Goal: Task Accomplishment & Management: Use online tool/utility

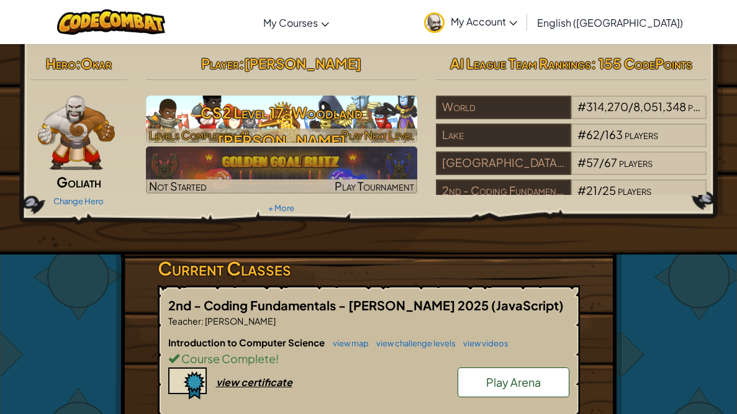
click at [263, 135] on div at bounding box center [281, 135] width 271 height 14
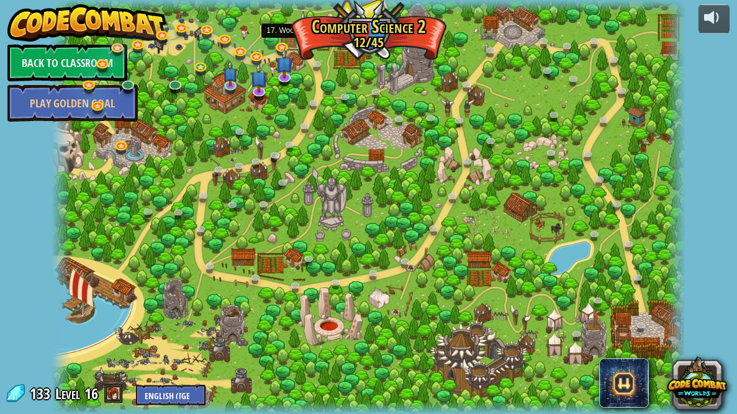
click at [301, 46] on img at bounding box center [302, 28] width 15 height 35
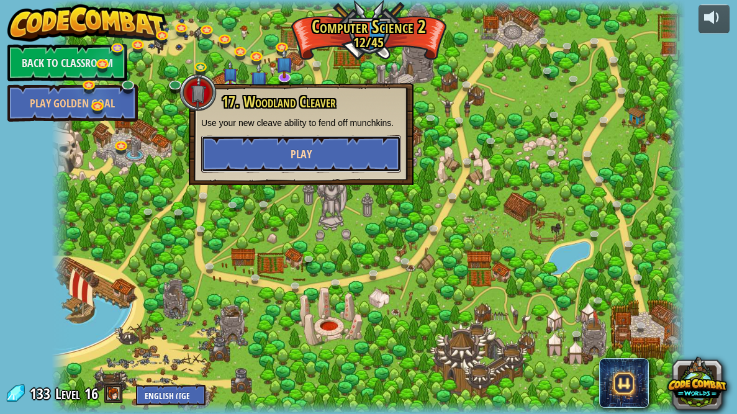
click at [329, 164] on button "Play" at bounding box center [301, 153] width 200 height 37
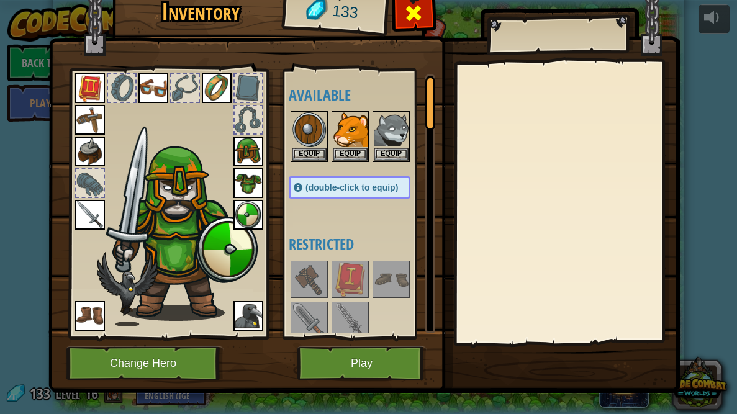
click at [423, 11] on div at bounding box center [413, 16] width 39 height 39
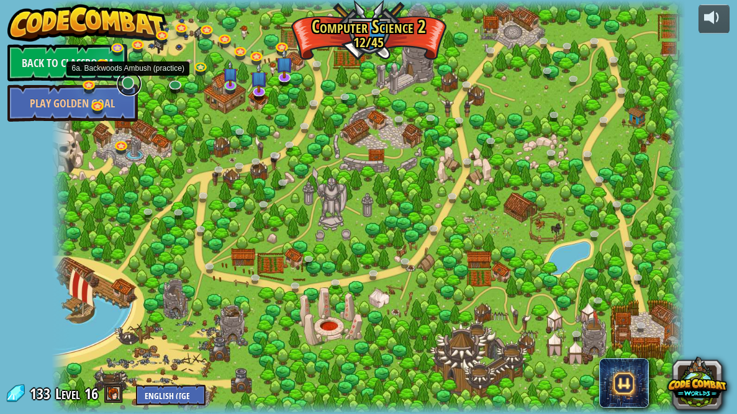
click at [125, 84] on link at bounding box center [129, 83] width 25 height 25
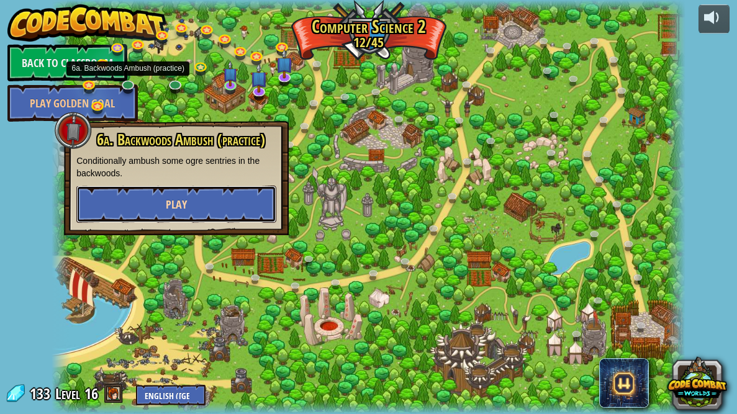
click at [192, 209] on button "Play" at bounding box center [176, 204] width 200 height 37
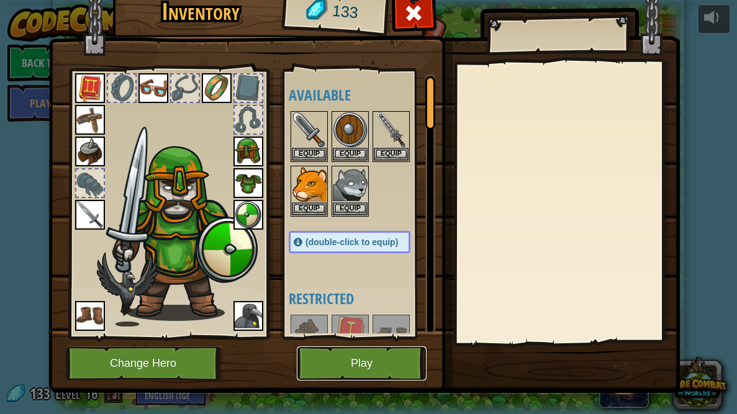
click at [383, 370] on button "Play" at bounding box center [362, 363] width 130 height 34
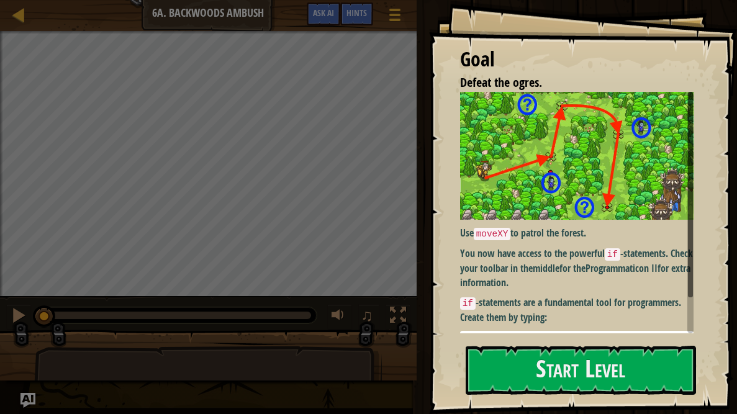
click at [560, 333] on pre "1 2 3 4 var enemy = hero . findNearestEnemy ( ) ; if ( enemy ) { hero . attack …" at bounding box center [576, 350] width 233 height 38
click at [572, 354] on button "Start Level" at bounding box center [580, 370] width 230 height 49
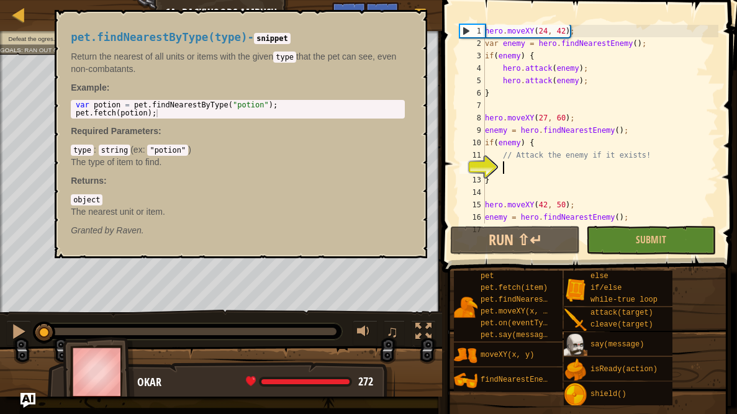
scroll to position [43, 0]
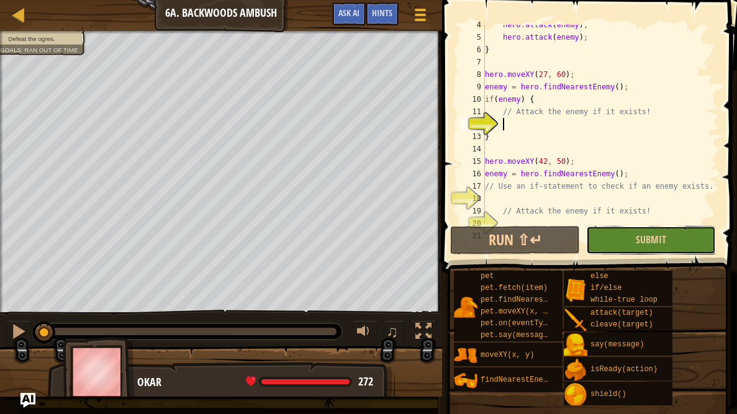
click at [591, 244] on button "Submit" at bounding box center [651, 240] width 130 height 29
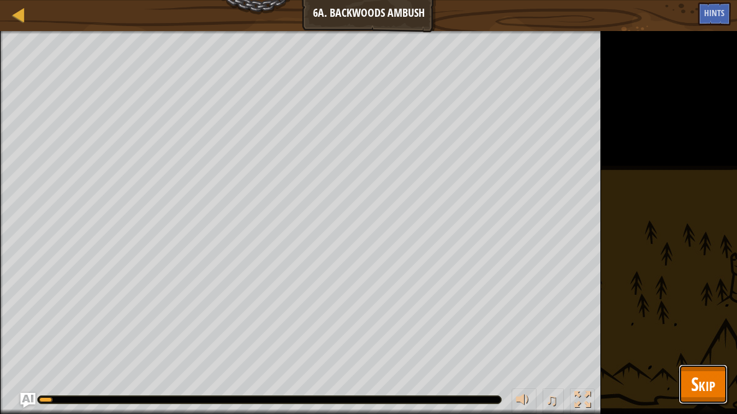
click at [687, 369] on button "Skip" at bounding box center [702, 384] width 49 height 40
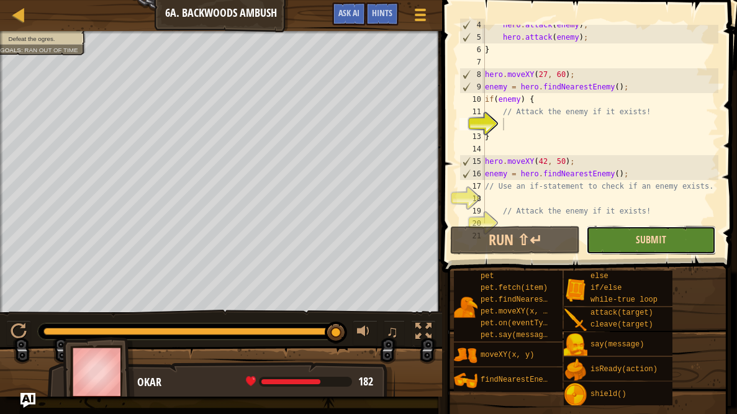
click at [637, 240] on span "Submit" at bounding box center [650, 240] width 30 height 14
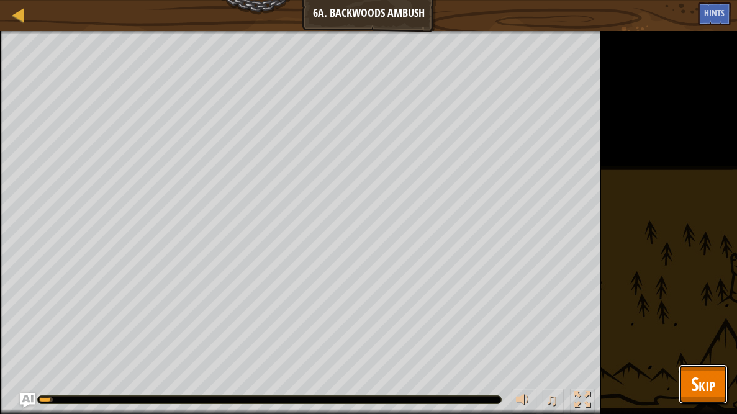
click at [694, 393] on span "Skip" at bounding box center [703, 383] width 24 height 25
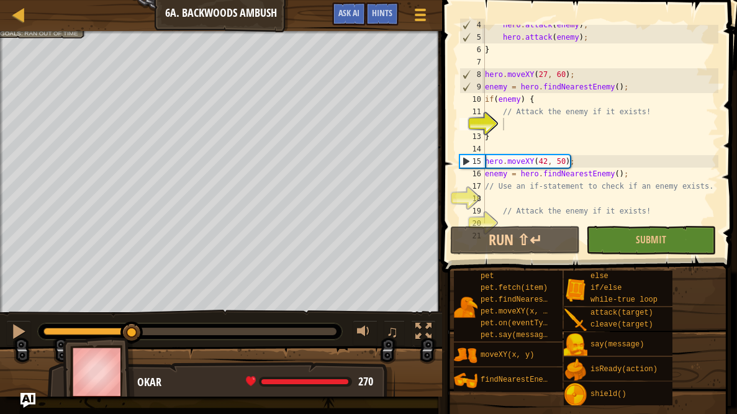
drag, startPoint x: 337, startPoint y: 325, endPoint x: 133, endPoint y: 405, distance: 218.9
click at [133, 405] on div "Map Computer Science 2 6a. Backwoods Ambush Game Menu Done Hints Ask AI 1 ההההה…" at bounding box center [368, 207] width 737 height 414
click at [566, 159] on div "hero . attack ( enemy ) ; hero . attack ( enemy ) ; } hero . moveXY ( 27 , 60 )…" at bounding box center [600, 130] width 236 height 223
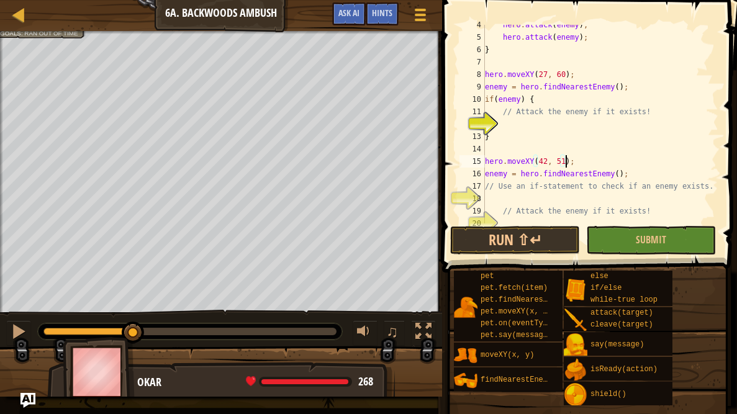
scroll to position [5, 6]
click at [549, 158] on div "hero . attack ( enemy ) ; hero . attack ( enemy ) ; } hero . moveXY ( 27 , 60 )…" at bounding box center [600, 130] width 236 height 223
click at [503, 238] on button "Run ⇧↵" at bounding box center [515, 240] width 130 height 29
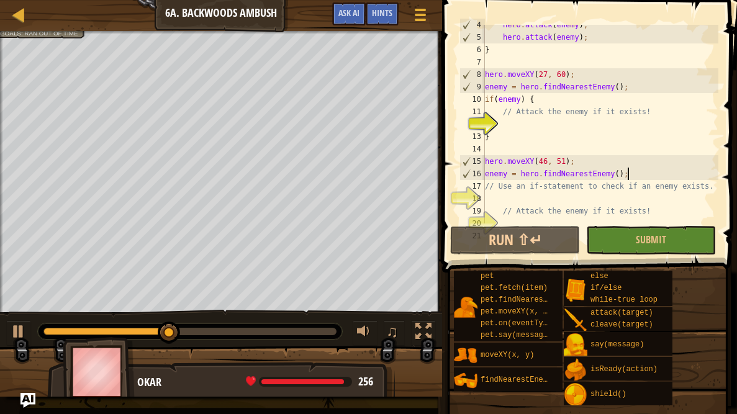
click at [637, 175] on div "hero . attack ( enemy ) ; hero . attack ( enemy ) ; } hero . moveXY ( 27 , 60 )…" at bounding box center [600, 130] width 236 height 223
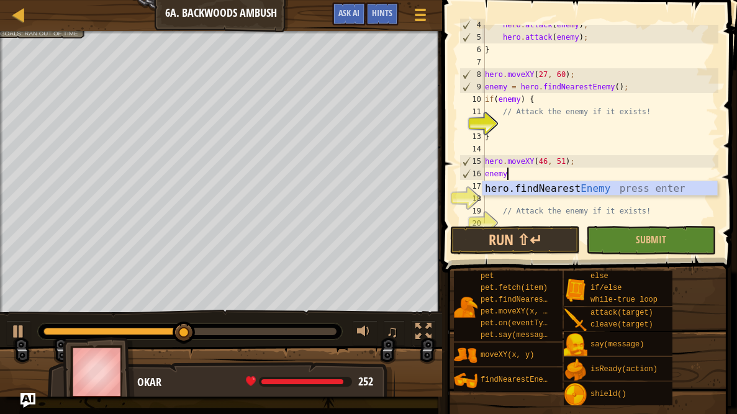
scroll to position [5, 1]
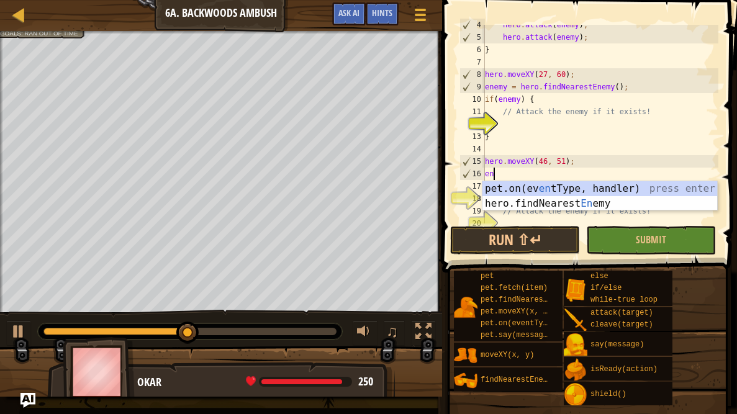
type textarea "e"
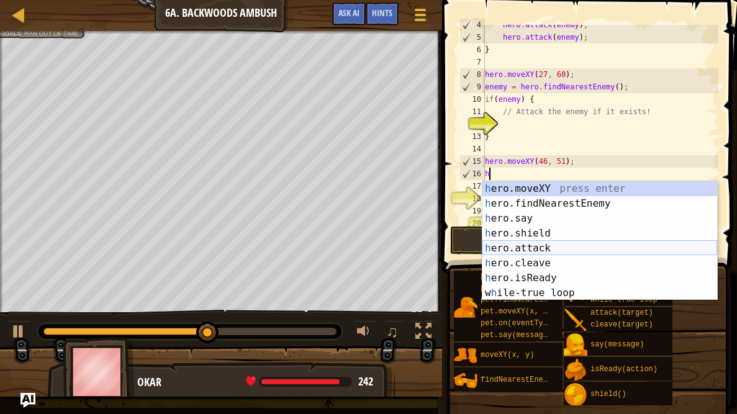
click at [540, 246] on div "h ero.moveXY press enter h ero.findNearestEnemy press enter h ero.say press ent…" at bounding box center [599, 255] width 235 height 149
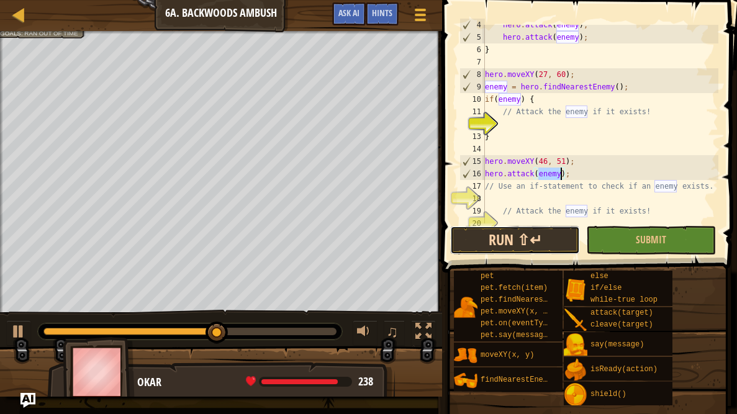
click at [546, 238] on button "Run ⇧↵" at bounding box center [515, 240] width 130 height 29
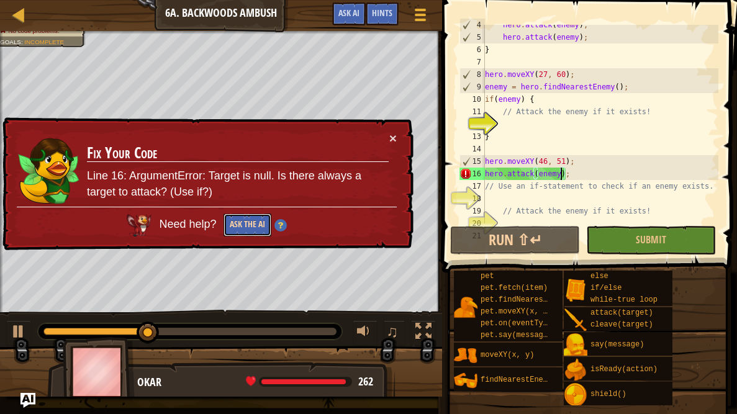
click at [255, 227] on button "Ask the AI" at bounding box center [247, 224] width 48 height 23
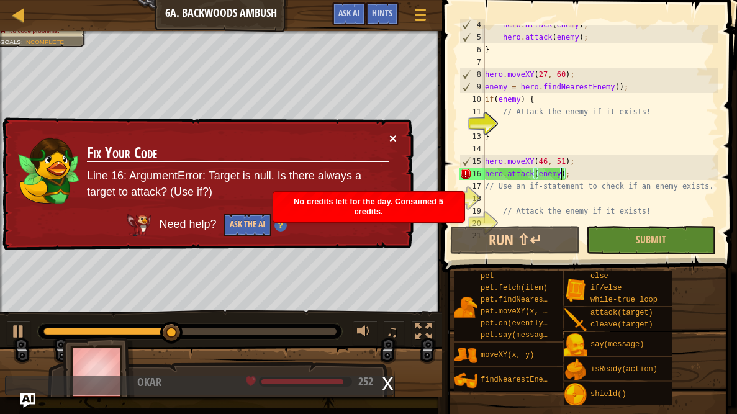
click at [395, 135] on button "×" at bounding box center [392, 138] width 7 height 13
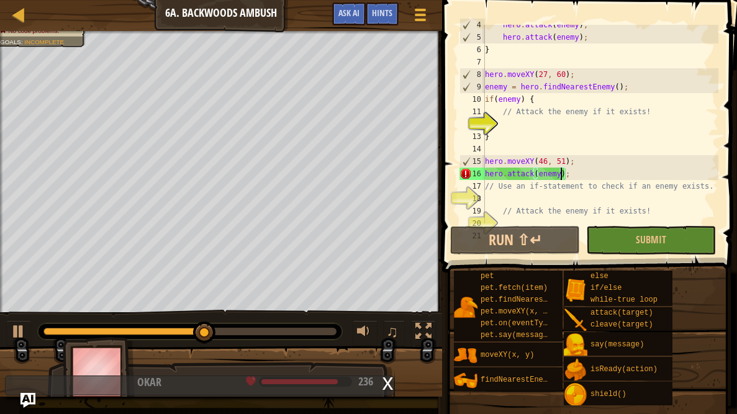
click at [573, 181] on div "hero . attack ( enemy ) ; hero . attack ( enemy ) ; } hero . moveXY ( 27 , 60 )…" at bounding box center [600, 130] width 236 height 223
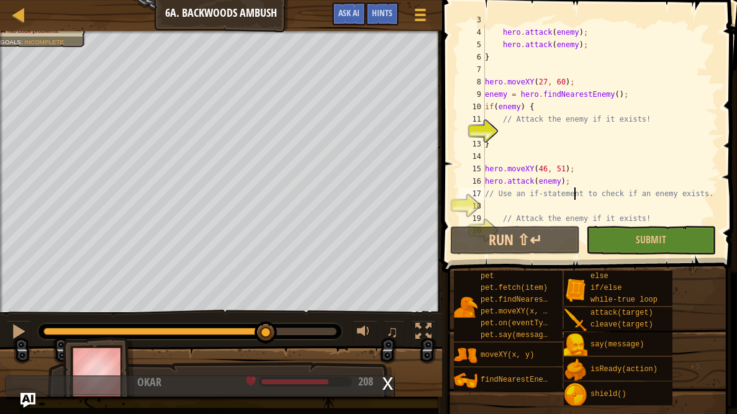
scroll to position [0, 0]
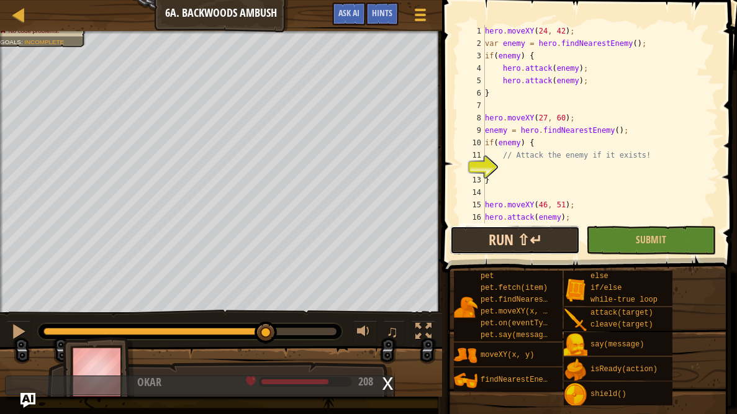
click at [513, 235] on button "Run ⇧↵" at bounding box center [515, 240] width 130 height 29
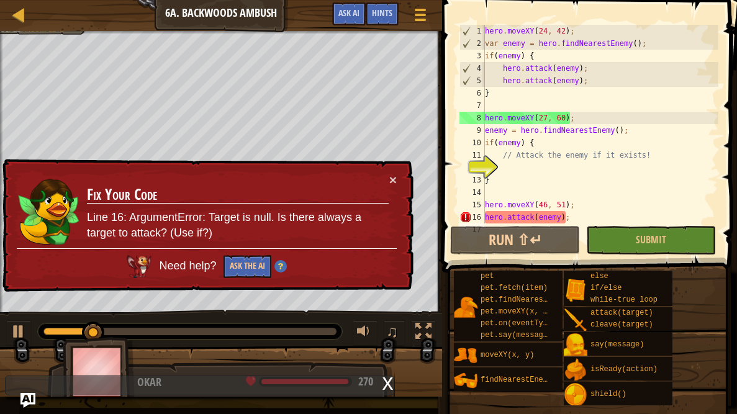
scroll to position [148, 0]
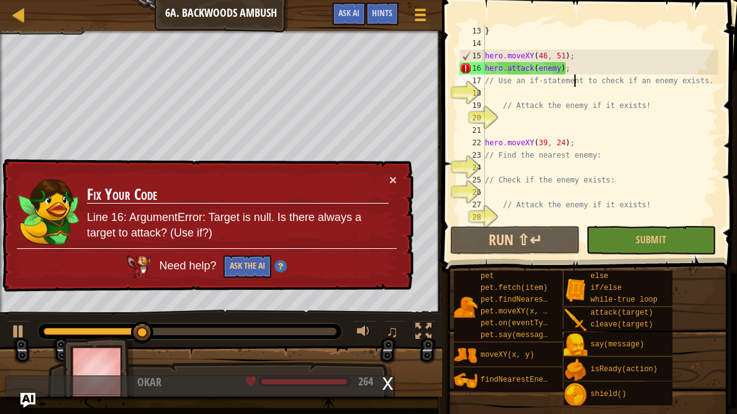
click at [571, 69] on div "} hero . moveXY ( 46 , 51 ) ; hero . attack ( enemy ) ; // Use an if-statement …" at bounding box center [600, 136] width 236 height 223
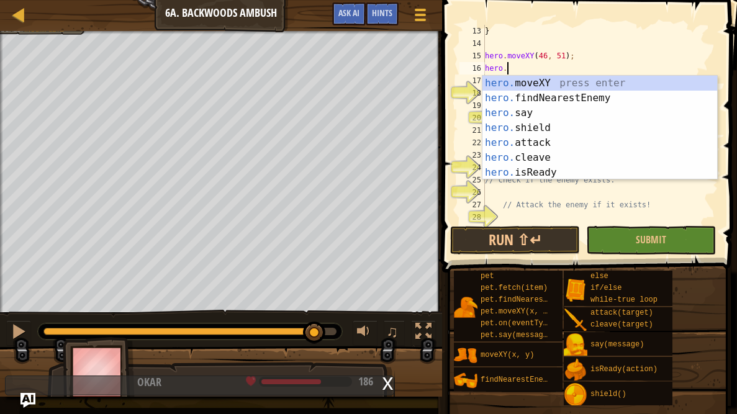
scroll to position [6, 1]
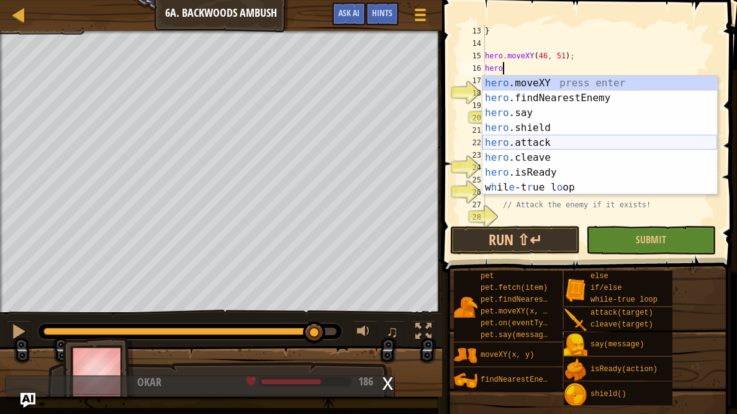
click at [539, 138] on div "hero .moveXY press enter hero .findNearestEnemy press enter hero .say press ent…" at bounding box center [599, 150] width 235 height 149
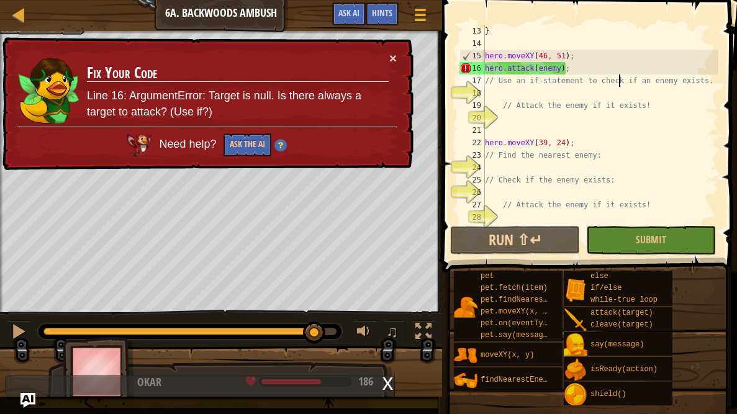
click at [619, 77] on div "} hero . moveXY ( 46 , 51 ) ; hero . attack ( enemy ) ; // Use an if-statement …" at bounding box center [600, 136] width 236 height 223
click at [589, 69] on div "} hero . moveXY ( 46 , 51 ) ; hero . attack ( enemy ) ; // Use an if-statement …" at bounding box center [600, 136] width 236 height 223
click at [527, 253] on button "Run ⇧↵" at bounding box center [515, 240] width 130 height 29
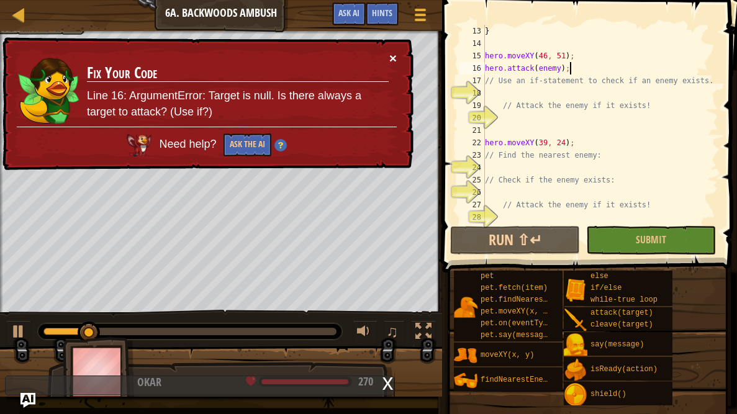
click at [395, 59] on button "×" at bounding box center [392, 59] width 7 height 13
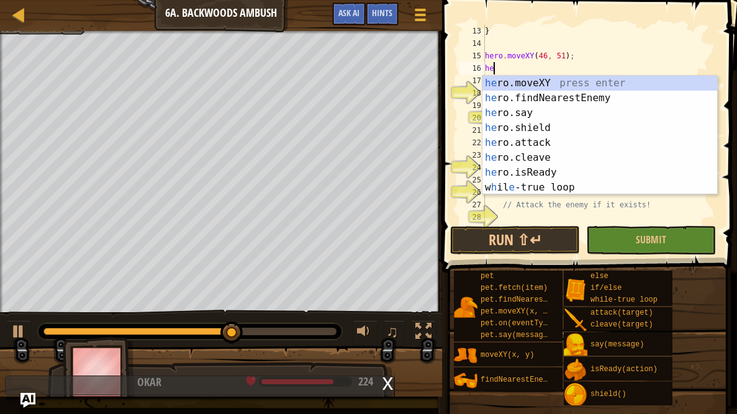
type textarea "h"
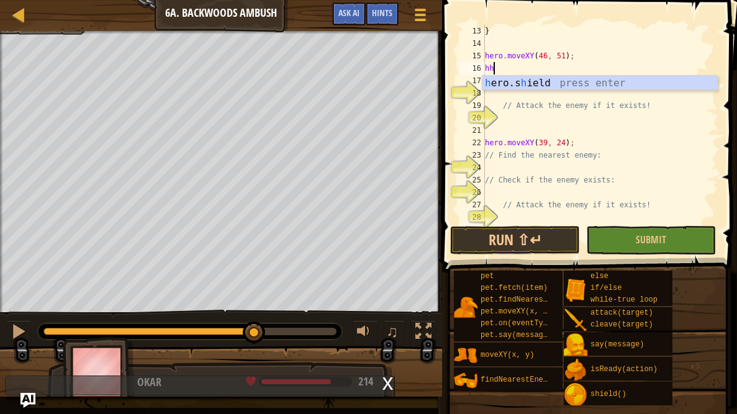
type textarea "h"
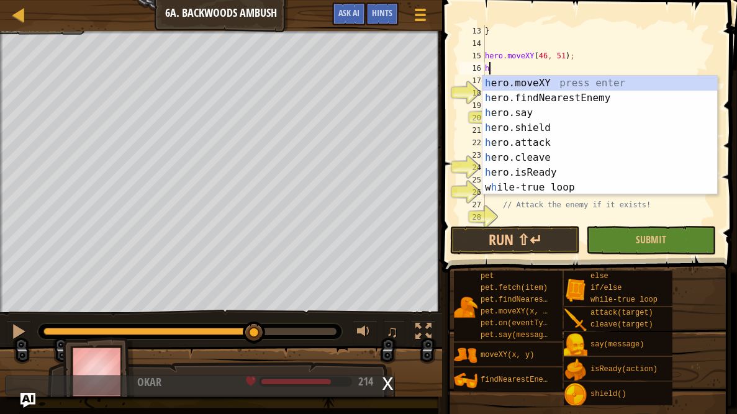
click at [534, 47] on div "} hero . moveXY ( 46 , 51 ) ; h // Use an if-statement to check if an enemy exi…" at bounding box center [600, 136] width 236 height 223
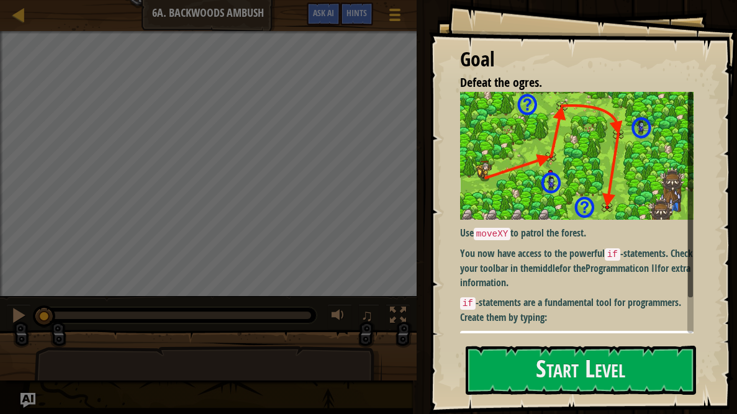
click at [588, 289] on p "You now have access to the powerful if -statements. Check your toolbar in the m…" at bounding box center [576, 267] width 233 height 43
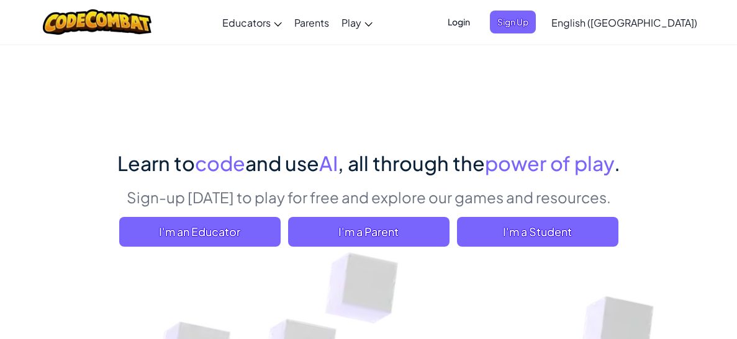
click at [477, 25] on span "Login" at bounding box center [458, 22] width 37 height 23
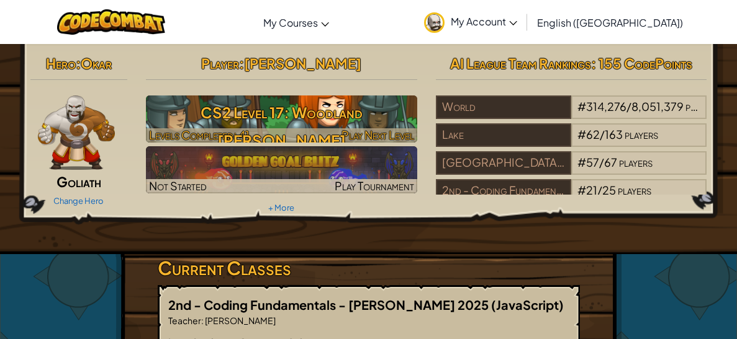
click at [258, 115] on h3 "CS2 Level 17: Woodland Cleaver" at bounding box center [281, 127] width 271 height 56
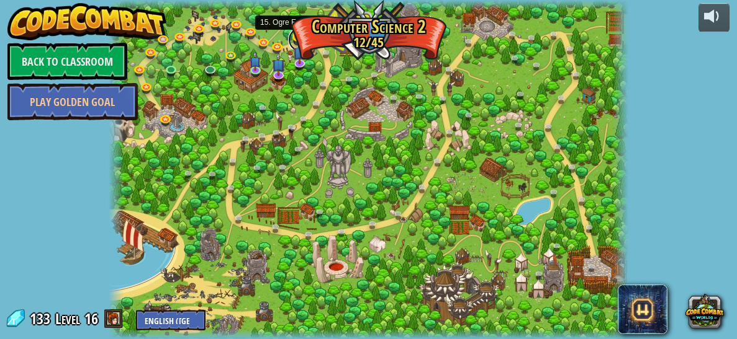
click at [297, 35] on link at bounding box center [300, 39] width 25 height 25
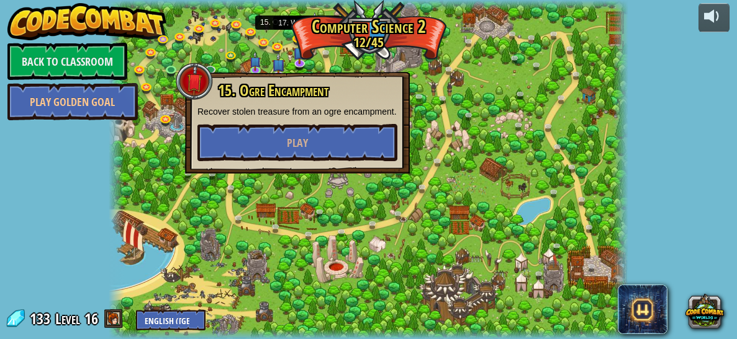
click at [313, 31] on img at bounding box center [314, 25] width 11 height 26
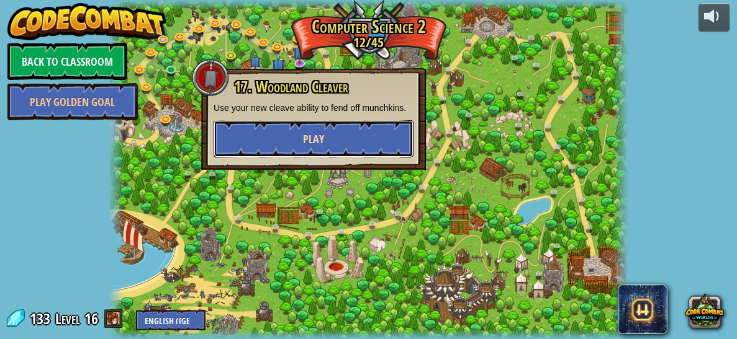
click at [307, 127] on button "Play" at bounding box center [313, 138] width 200 height 37
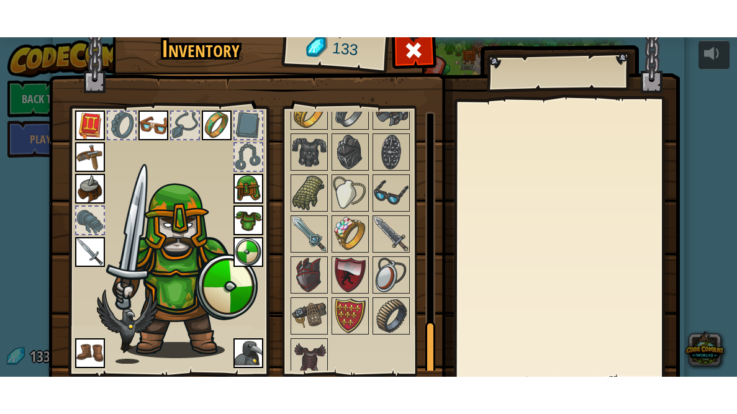
scroll to position [89, 0]
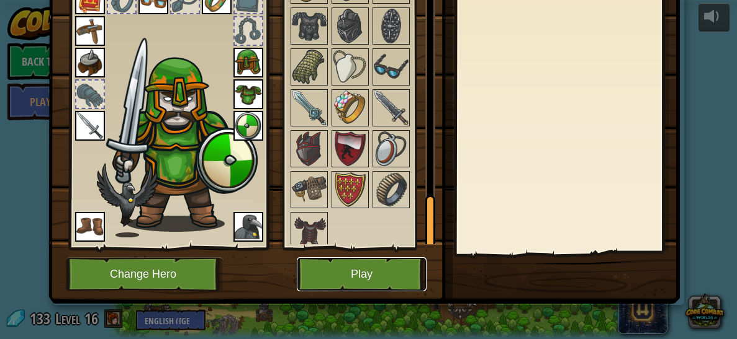
click at [378, 285] on button "Play" at bounding box center [362, 274] width 130 height 34
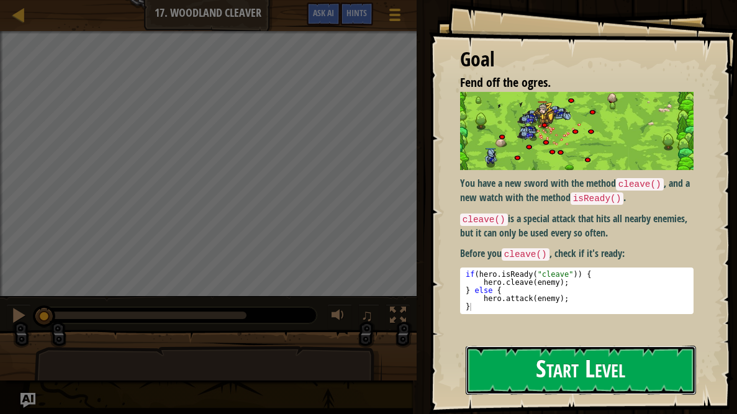
click at [629, 339] on button "Start Level" at bounding box center [580, 370] width 230 height 49
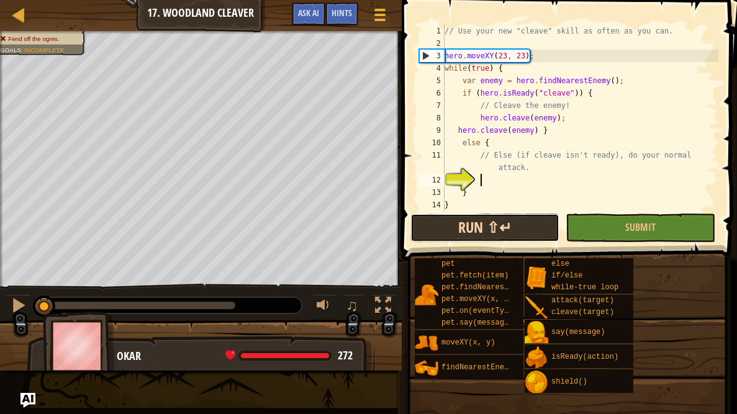
click at [532, 225] on button "Run ⇧↵" at bounding box center [484, 227] width 149 height 29
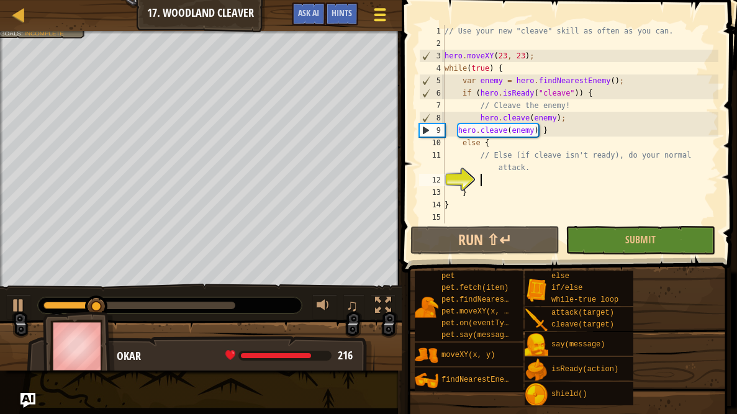
click at [372, 13] on div at bounding box center [379, 15] width 17 height 18
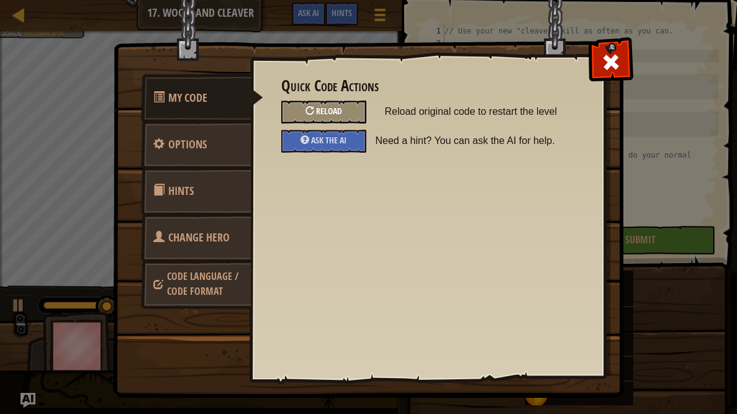
click at [303, 109] on div "Reload" at bounding box center [323, 112] width 85 height 23
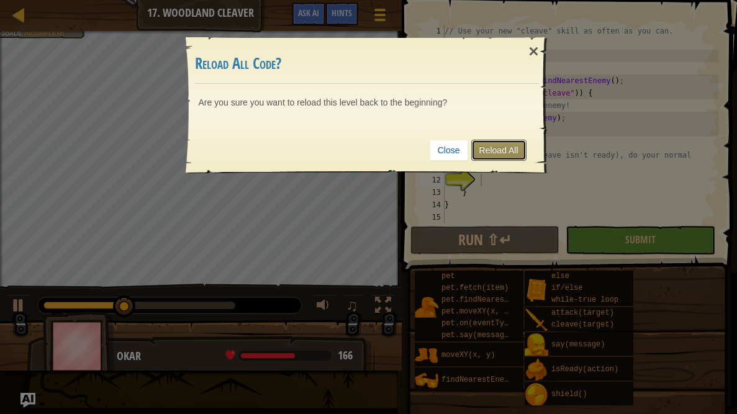
click at [488, 156] on link "Reload All" at bounding box center [498, 150] width 55 height 21
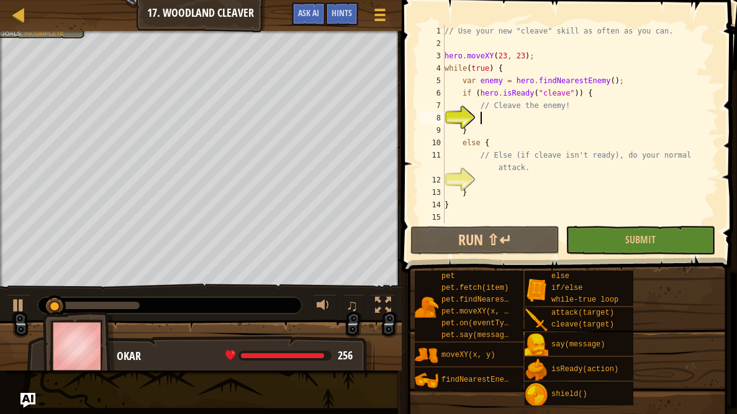
scroll to position [6, 2]
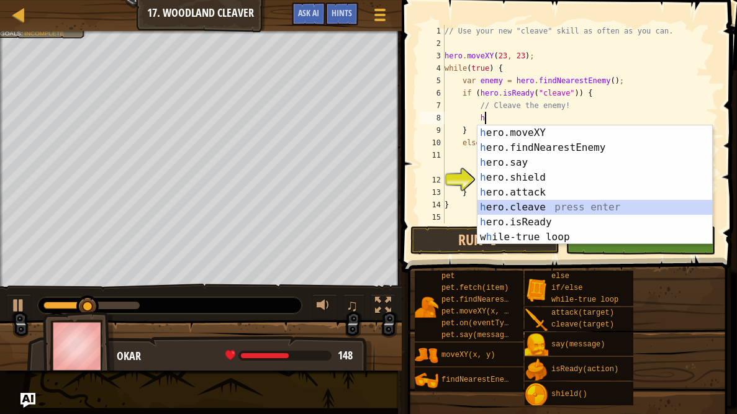
click at [498, 210] on div "h ero.moveXY press enter h ero.findNearestEnemy press enter h ero.say press ent…" at bounding box center [594, 199] width 235 height 149
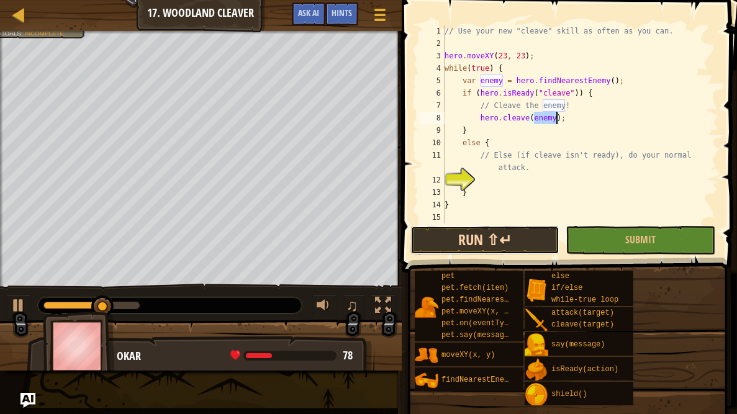
click at [527, 237] on button "Run ⇧↵" at bounding box center [484, 240] width 149 height 29
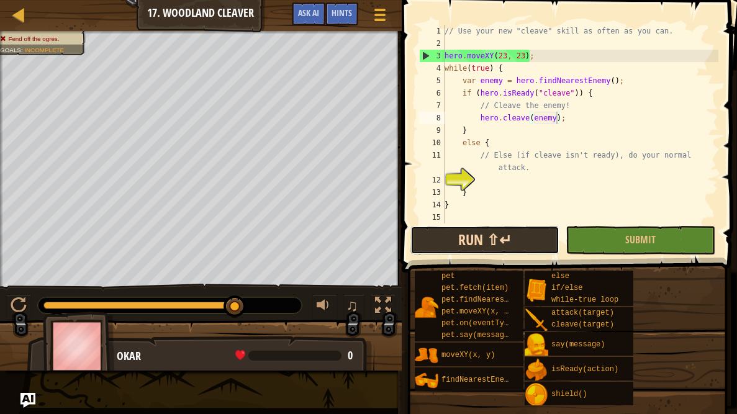
click at [498, 239] on button "Run ⇧↵" at bounding box center [484, 240] width 149 height 29
type textarea "hero.cleave(enemy );"
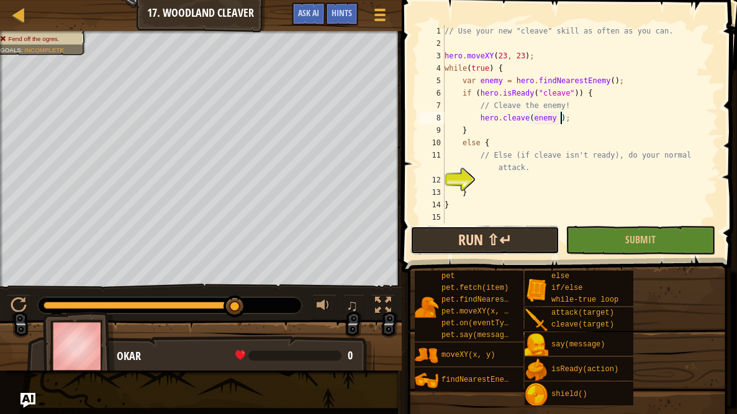
click at [500, 245] on button "Run ⇧↵" at bounding box center [484, 240] width 149 height 29
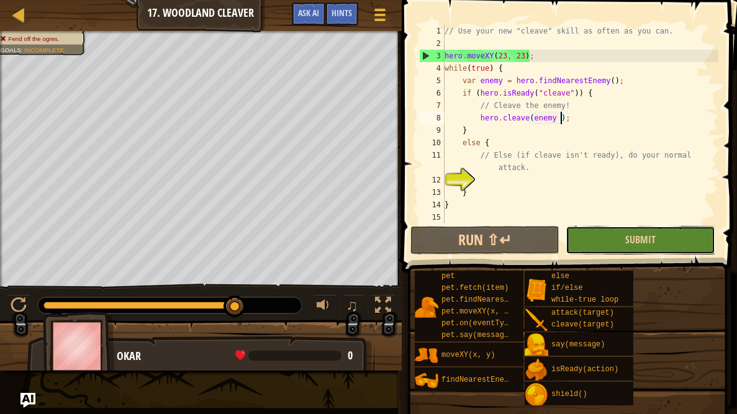
click at [614, 236] on button "Submit" at bounding box center [639, 240] width 149 height 29
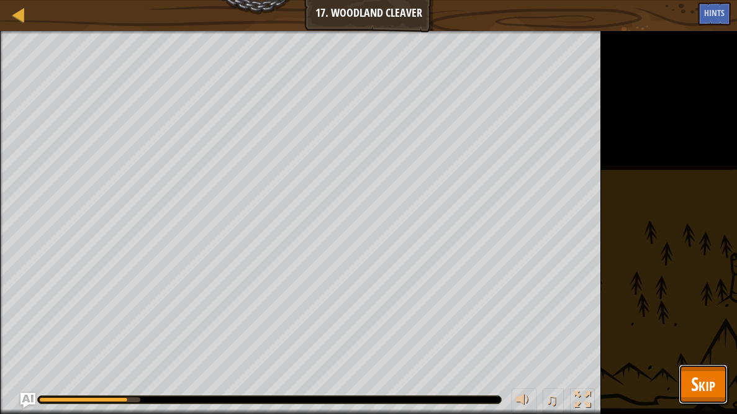
click at [720, 339] on button "Skip" at bounding box center [702, 384] width 49 height 40
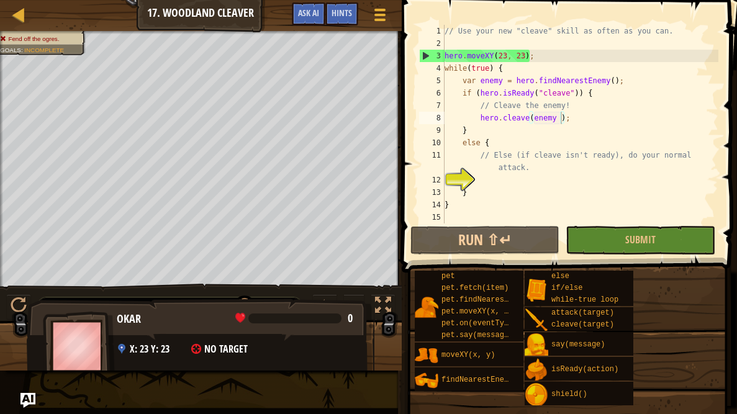
drag, startPoint x: 244, startPoint y: 300, endPoint x: 352, endPoint y: 339, distance: 114.2
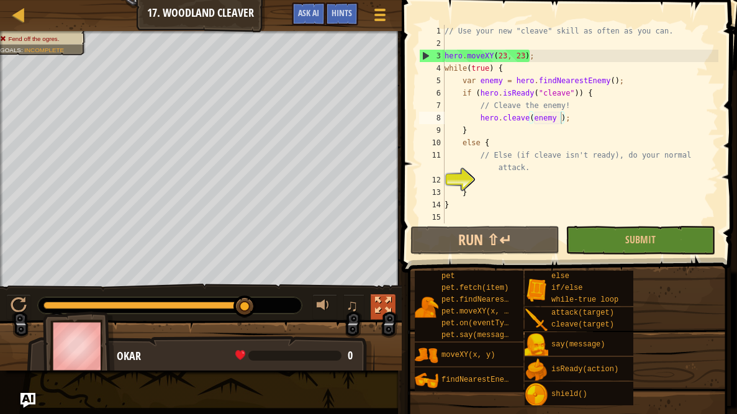
click at [372, 309] on button at bounding box center [382, 306] width 25 height 25
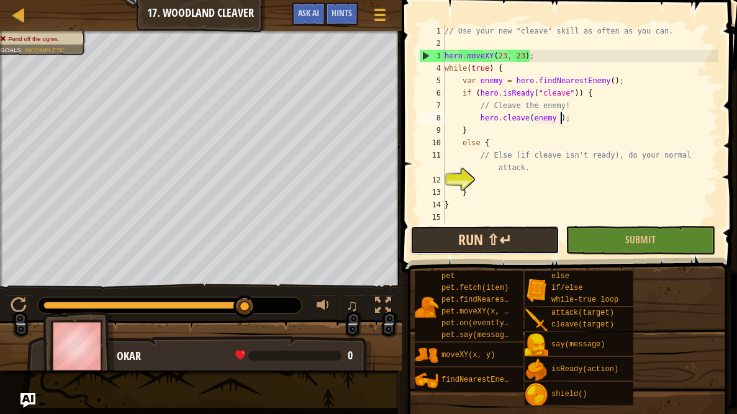
click at [553, 246] on button "Run ⇧↵" at bounding box center [484, 240] width 149 height 29
click at [736, 339] on div "Hints hero.cleave(enemy ); 1 2 3 4 5 6 7 8 9 10 11 12 13 14 15 // Use your new …" at bounding box center [567, 207] width 339 height 414
